Goal: Transaction & Acquisition: Download file/media

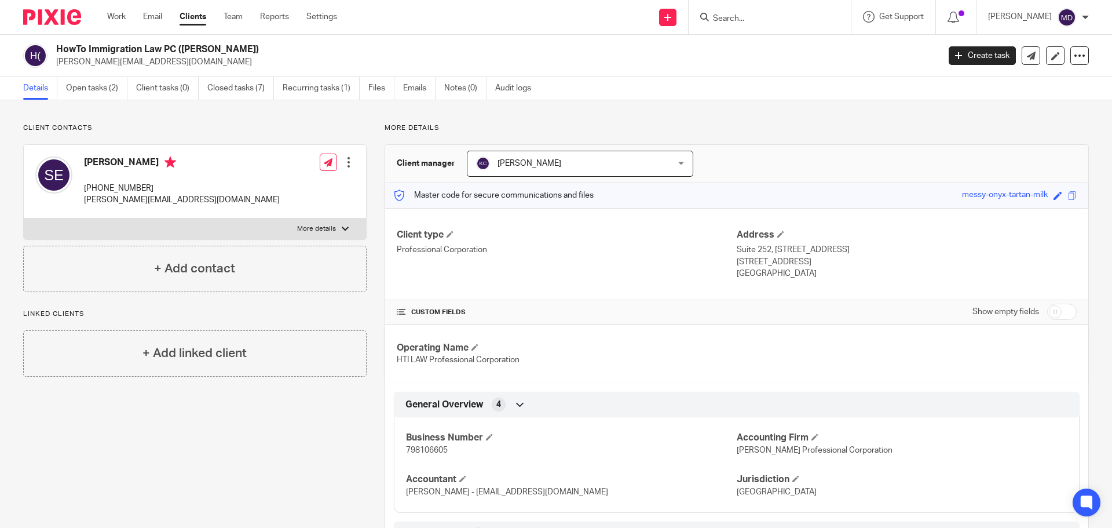
click at [753, 22] on input "Search" at bounding box center [764, 19] width 104 height 10
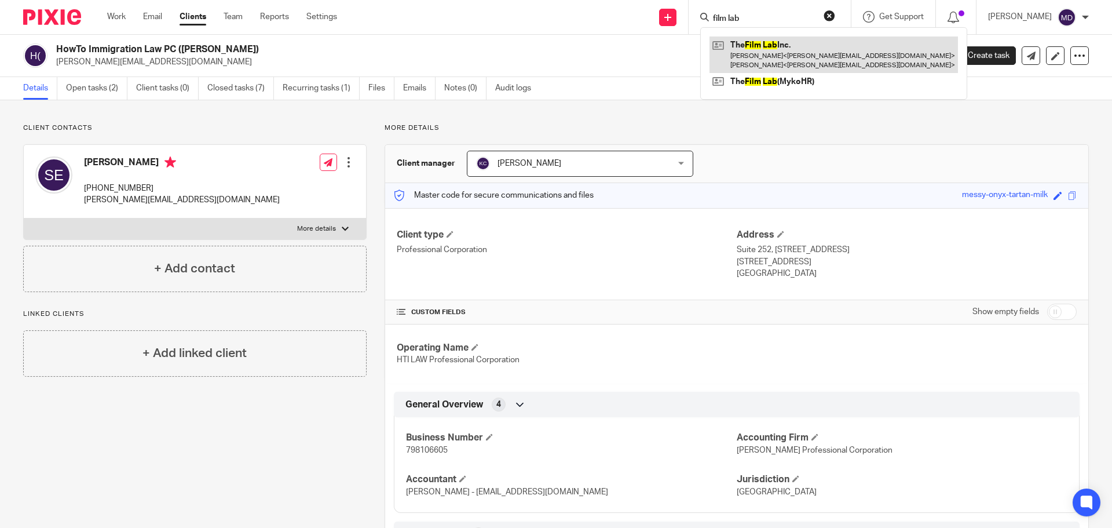
type input "film lab"
click at [787, 51] on link at bounding box center [833, 54] width 248 height 36
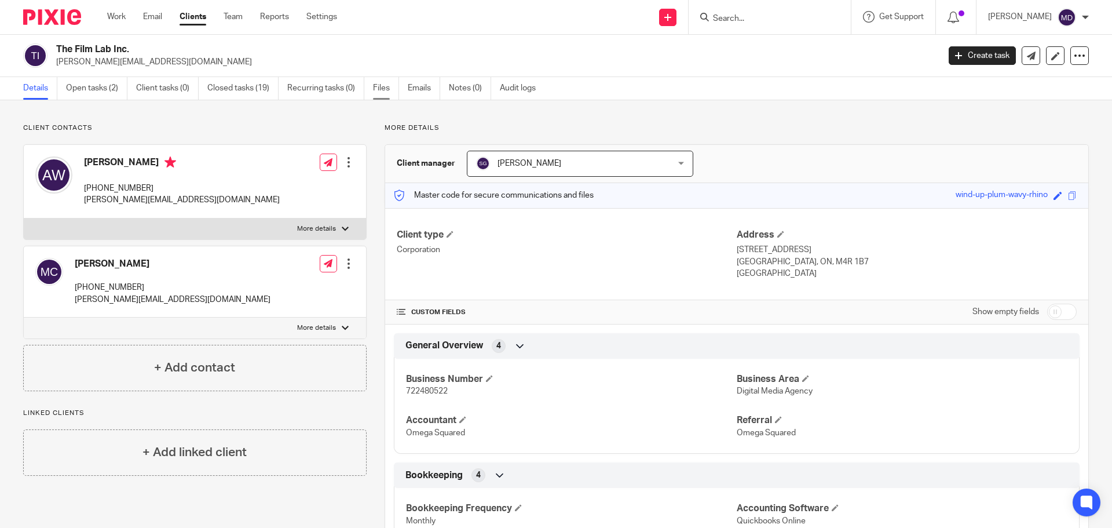
click at [380, 85] on link "Files" at bounding box center [386, 88] width 26 height 23
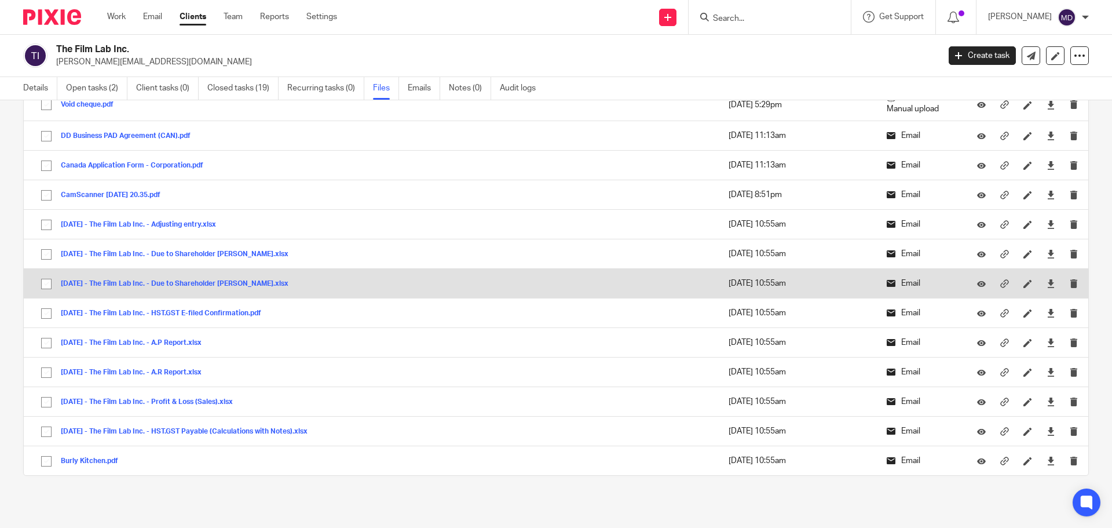
scroll to position [2000, 0]
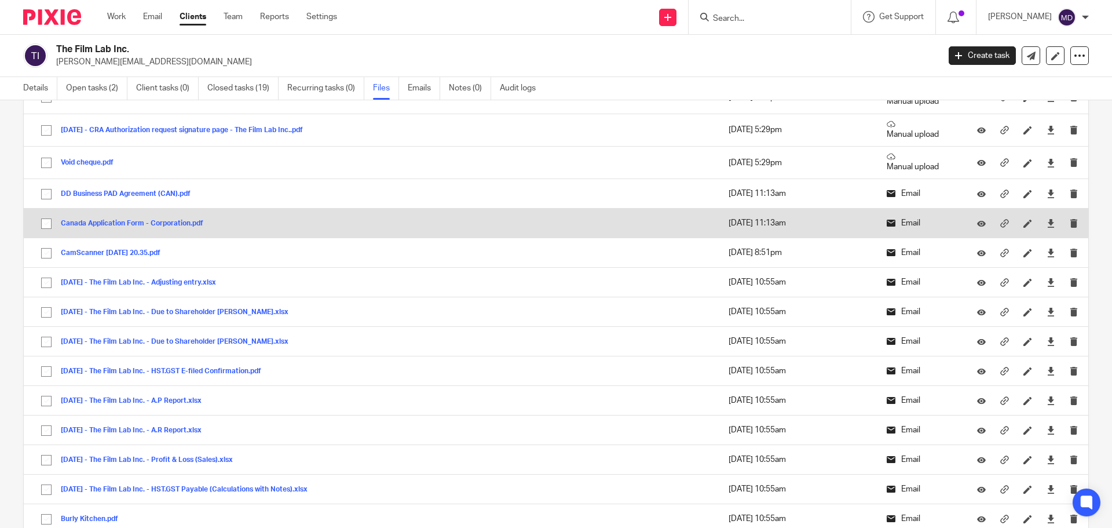
click at [177, 221] on button "Canada Application Form - Corporation.pdf" at bounding box center [136, 223] width 151 height 8
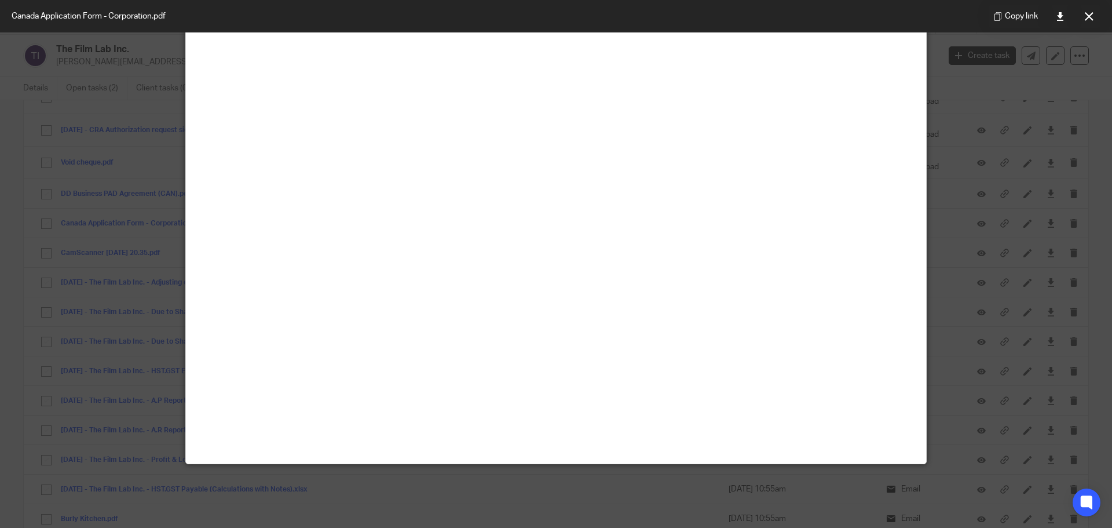
scroll to position [0, 0]
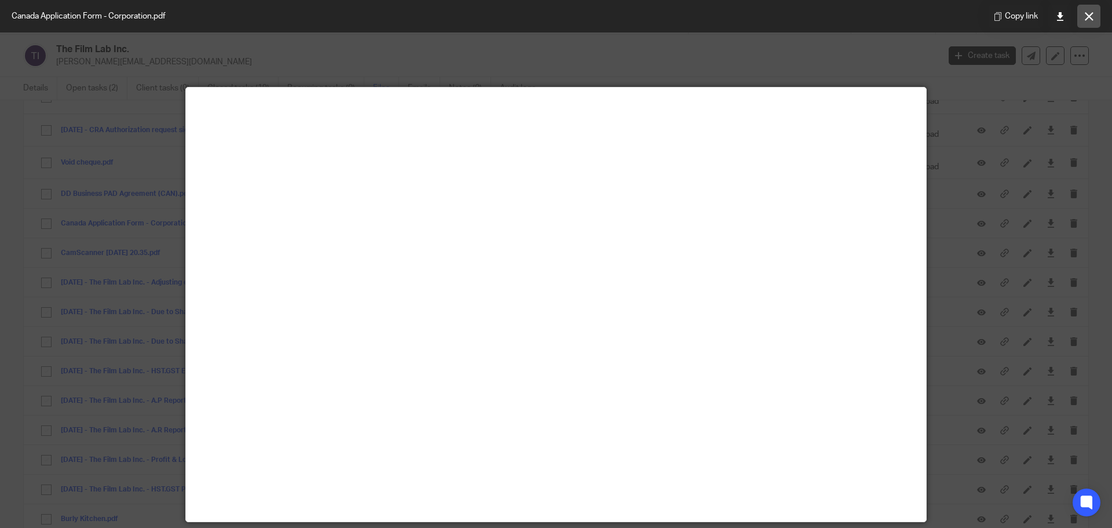
click at [1091, 14] on icon at bounding box center [1089, 16] width 9 height 9
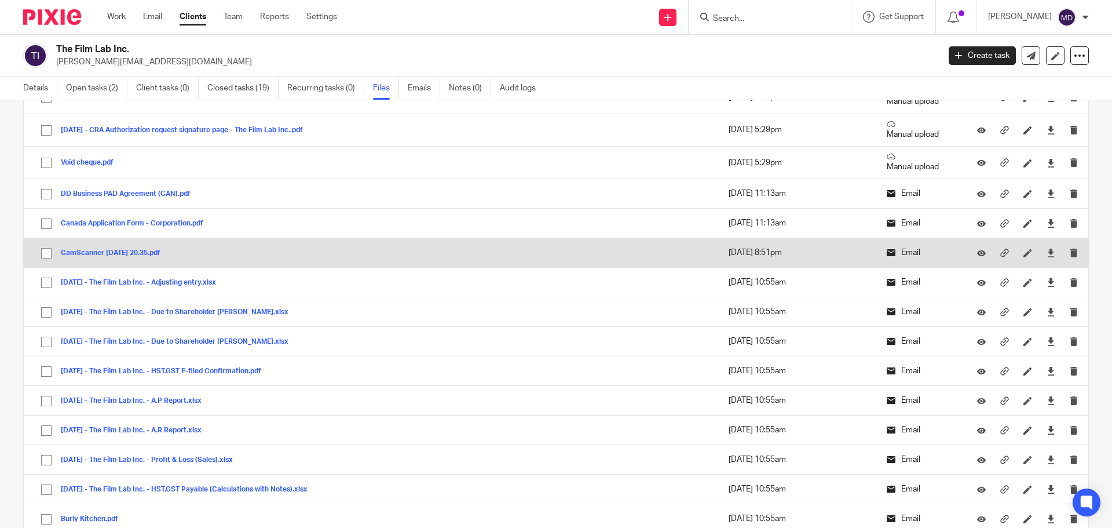
click at [132, 255] on button "CamScanner 10-05-2022 20.35.pdf" at bounding box center [115, 253] width 108 height 8
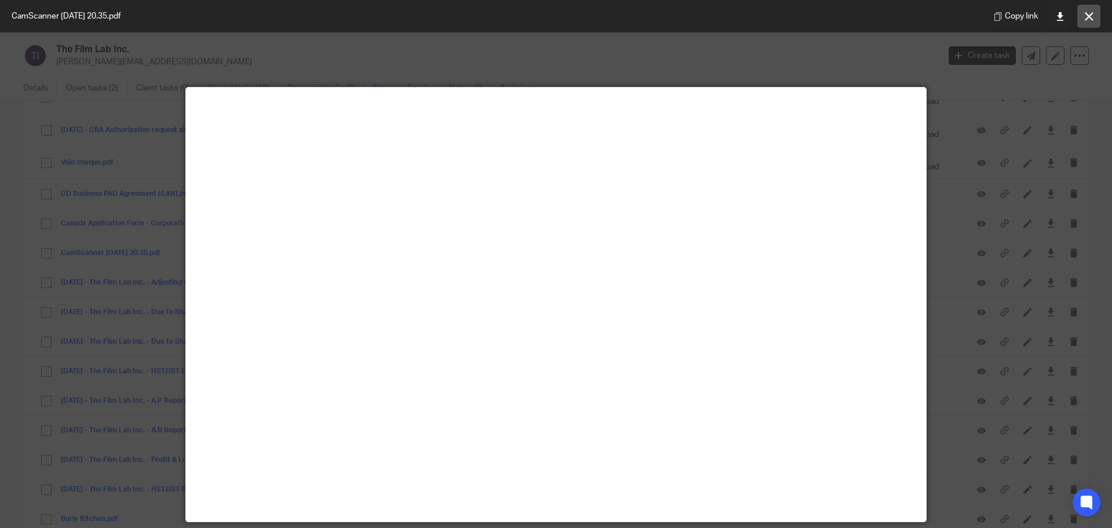
click at [1088, 24] on button at bounding box center [1088, 16] width 23 height 23
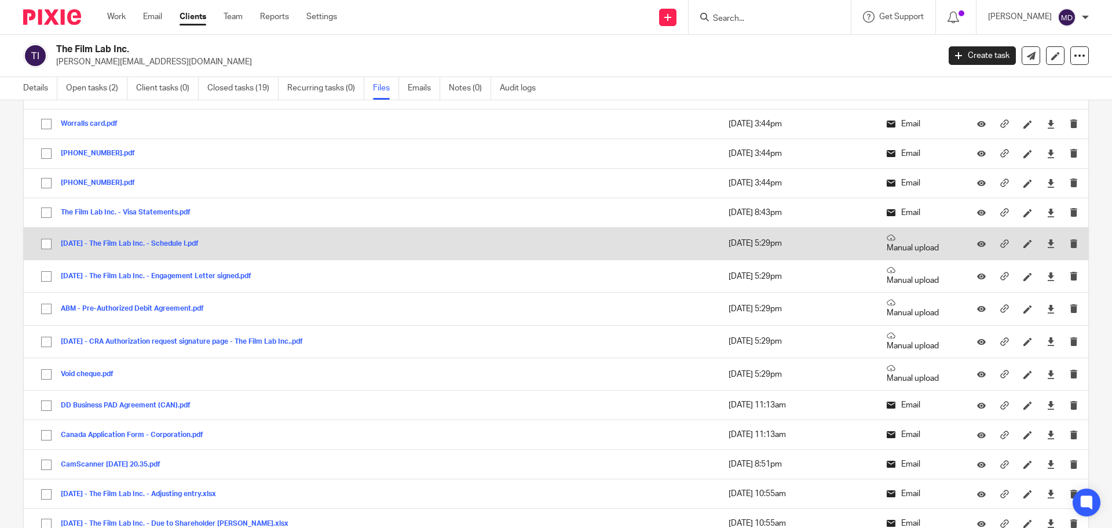
scroll to position [1769, 0]
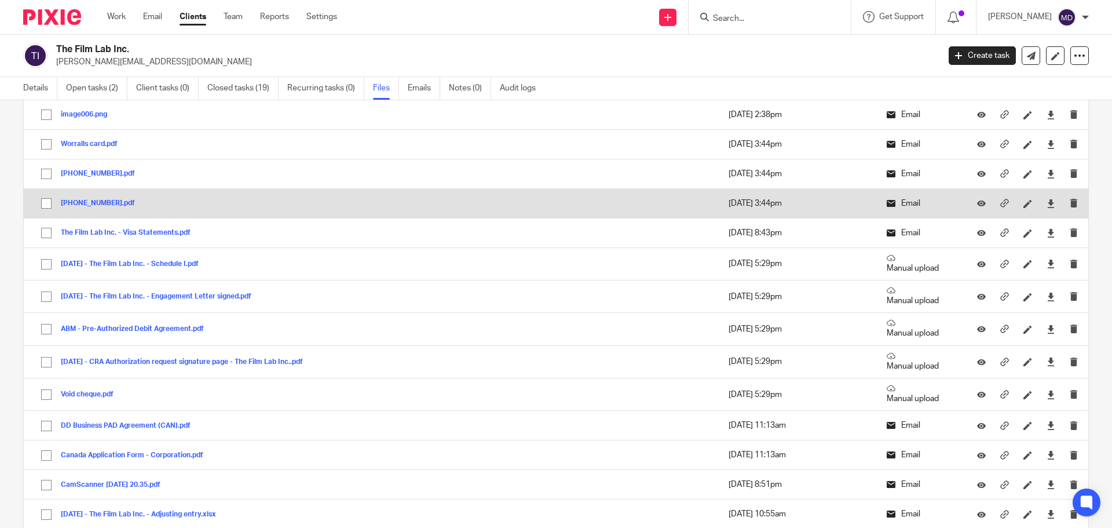
click at [85, 197] on div "101-283-0.pdf" at bounding box center [102, 203] width 83 height 12
click at [83, 199] on button "101-283-0.pdf" at bounding box center [102, 203] width 83 height 8
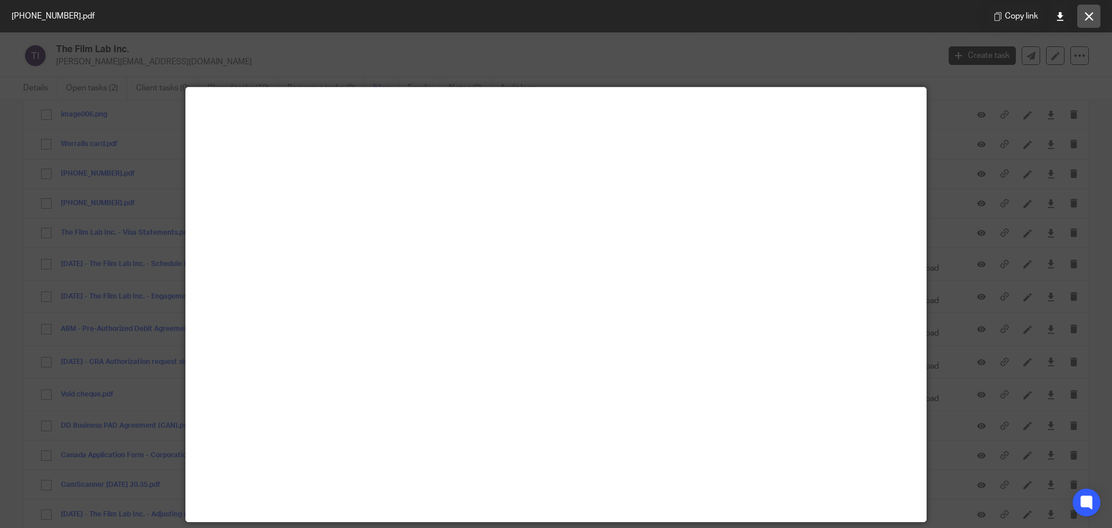
click at [1096, 19] on button at bounding box center [1088, 16] width 23 height 23
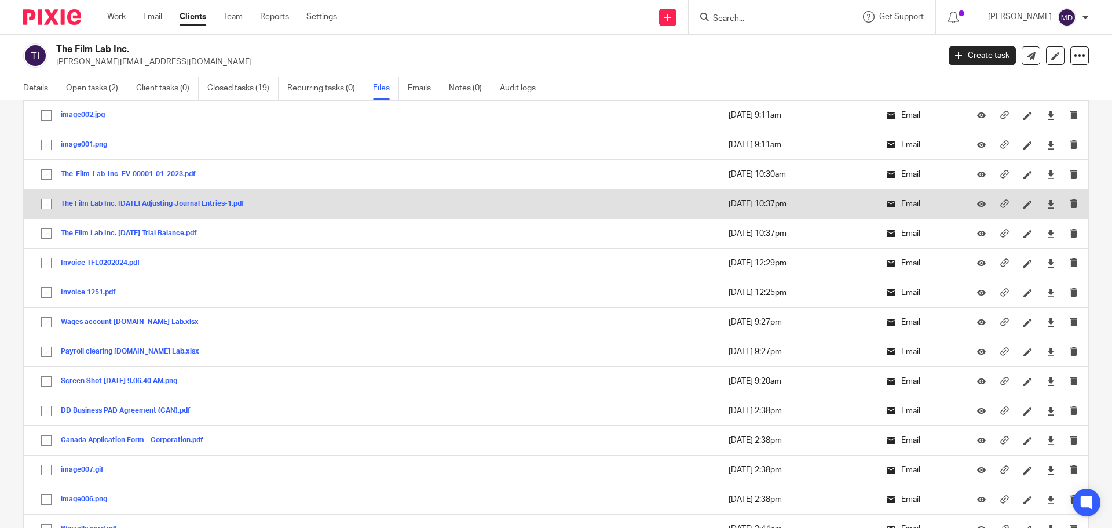
scroll to position [1363, 0]
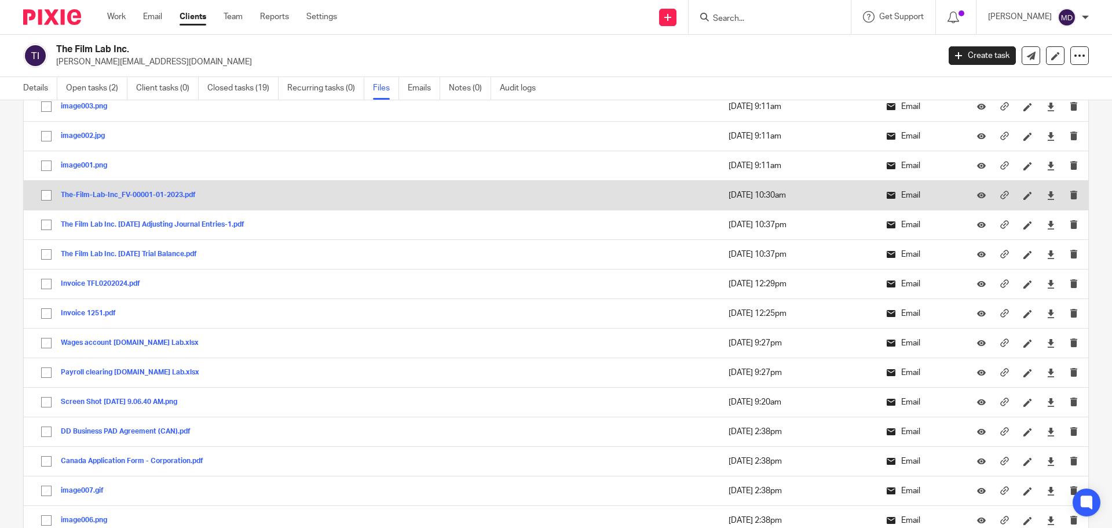
click at [85, 196] on button "The-Film-Lab-Inc_FV-00001-01-2023.pdf" at bounding box center [133, 195] width 144 height 8
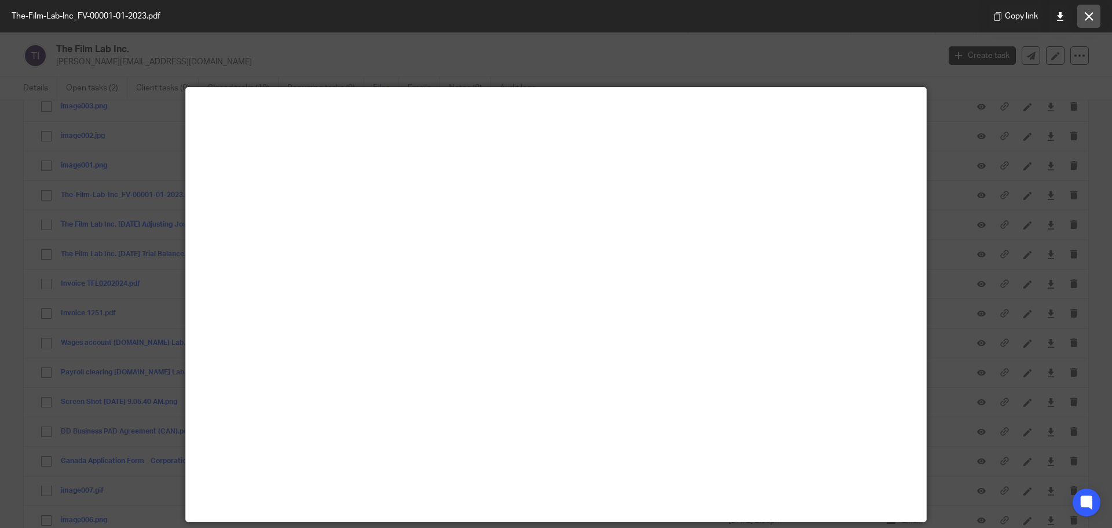
click at [1097, 13] on button at bounding box center [1088, 16] width 23 height 23
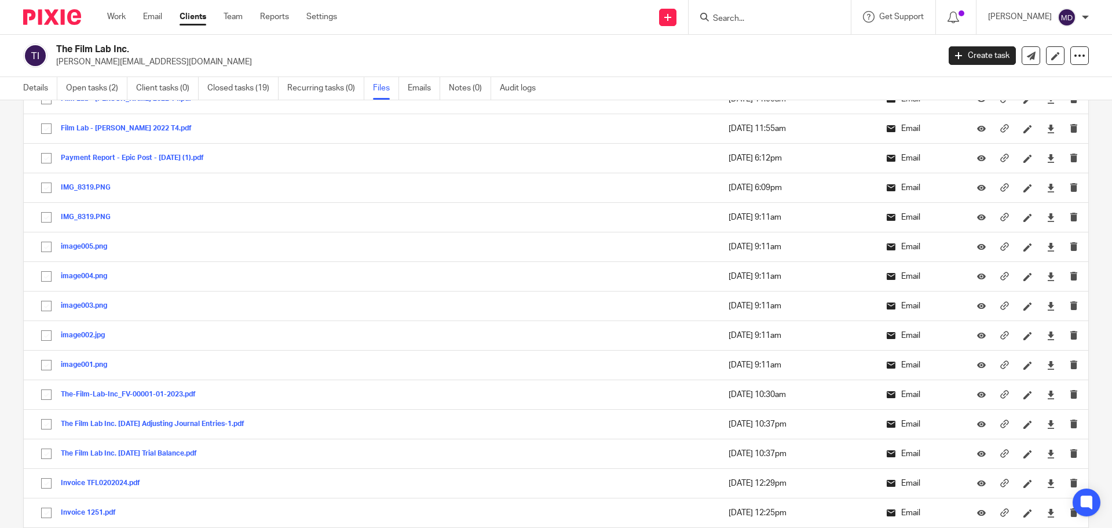
scroll to position [784, 0]
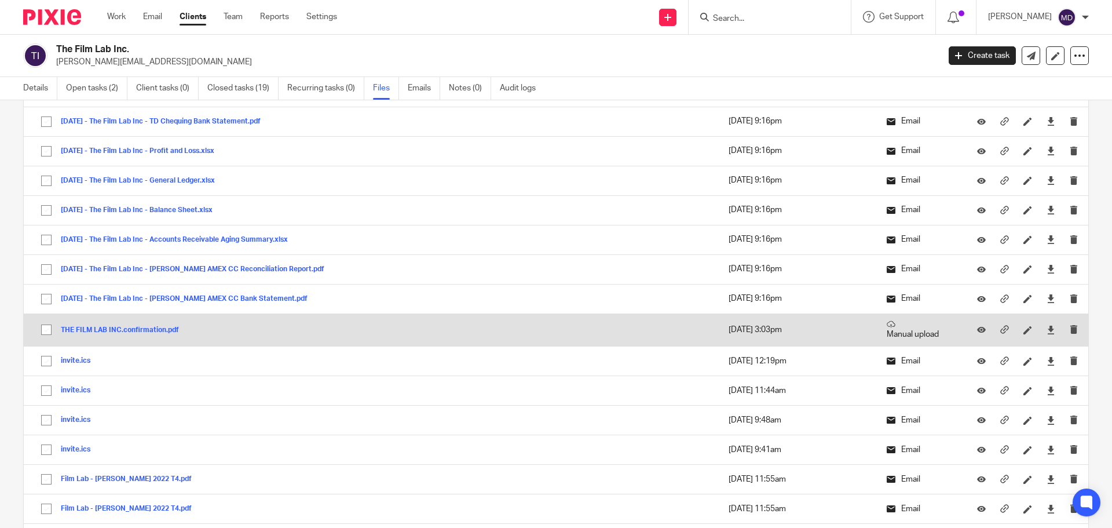
click at [123, 327] on button "THE FILM LAB INC.confirmation.pdf" at bounding box center [124, 330] width 127 height 8
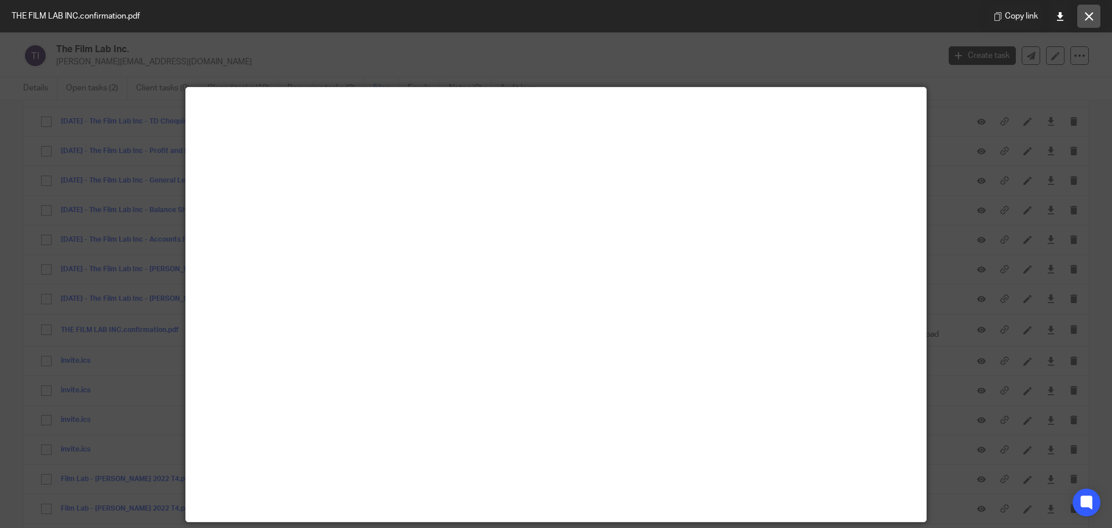
click at [1089, 17] on icon at bounding box center [1089, 16] width 9 height 9
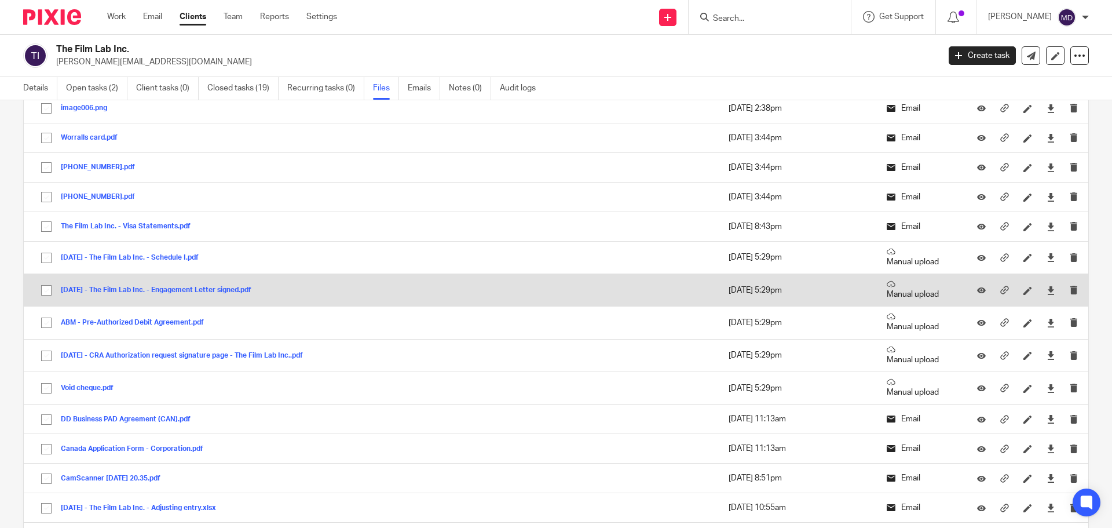
scroll to position [1769, 0]
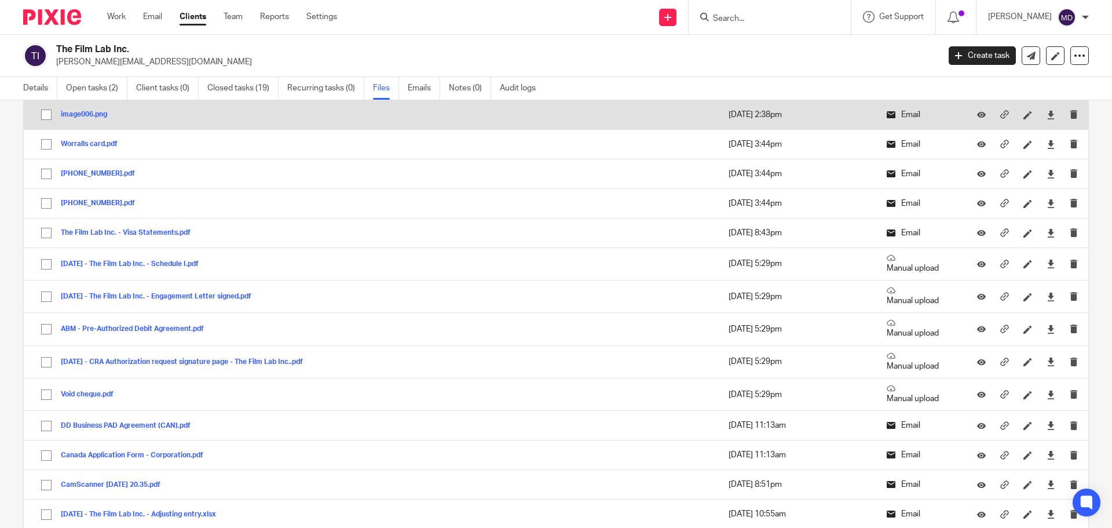
drag, startPoint x: 35, startPoint y: 89, endPoint x: 228, endPoint y: 119, distance: 195.3
click at [35, 89] on link "Details" at bounding box center [40, 88] width 34 height 23
